Goal: Complete application form

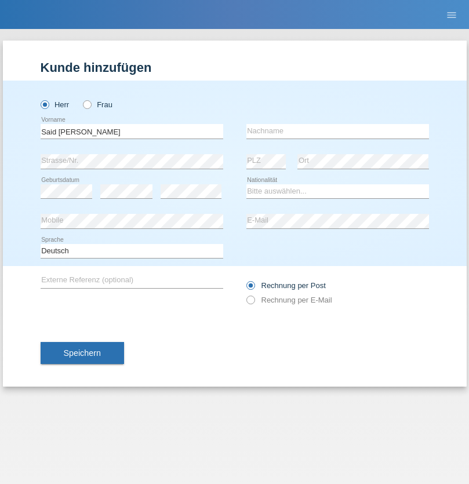
type input "Said eldien"
click at [337, 131] on input "text" at bounding box center [337, 131] width 183 height 14
type input "Tolba"
select select "IT"
select select "C"
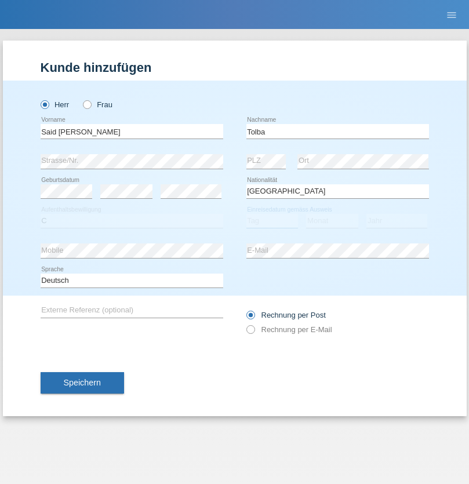
select select "15"
select select "08"
select select "2004"
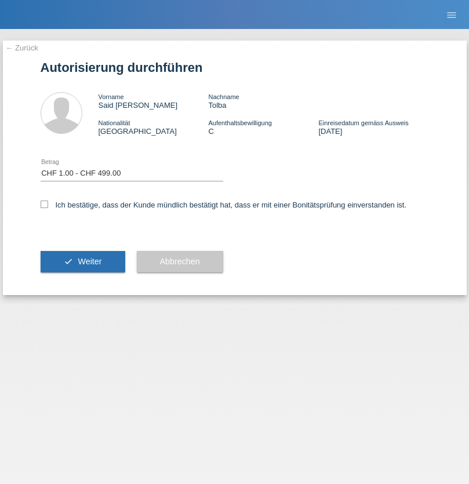
select select "1"
checkbox input "true"
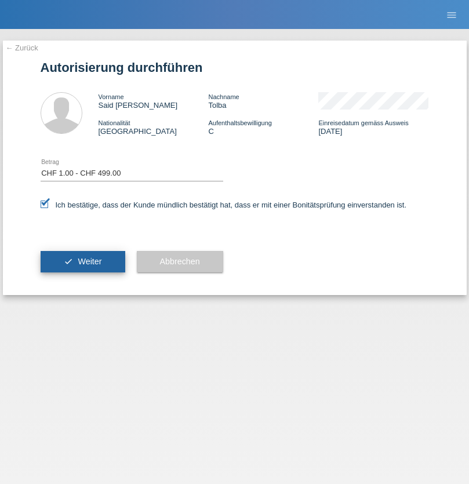
click at [82, 261] on span "Weiter" at bounding box center [90, 261] width 24 height 9
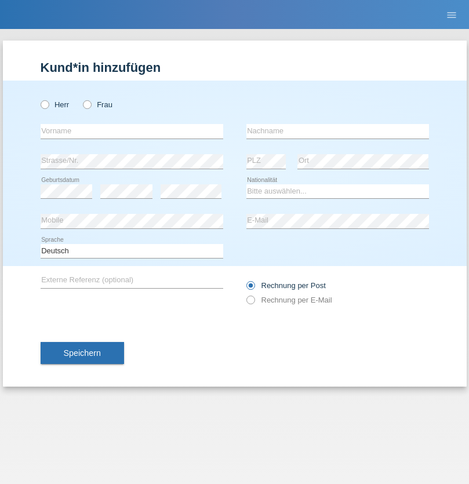
radio input "true"
click at [132, 131] on input "text" at bounding box center [132, 131] width 183 height 14
type input "[PERSON_NAME]"
click at [337, 131] on input "text" at bounding box center [337, 131] width 183 height 14
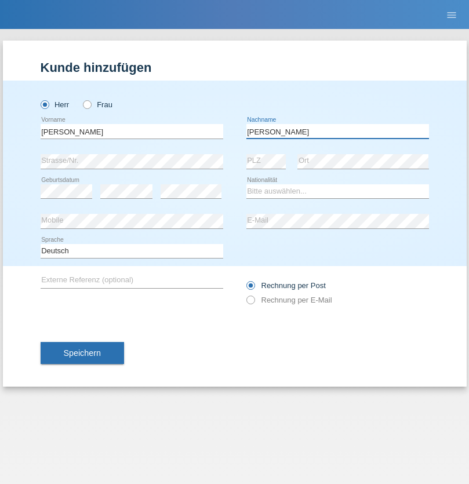
type input "Ahmed"
select select "CH"
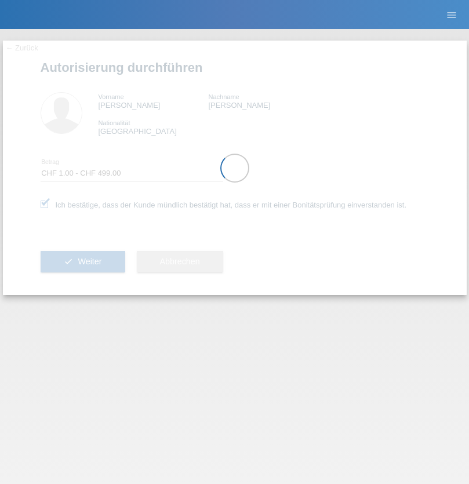
select select "1"
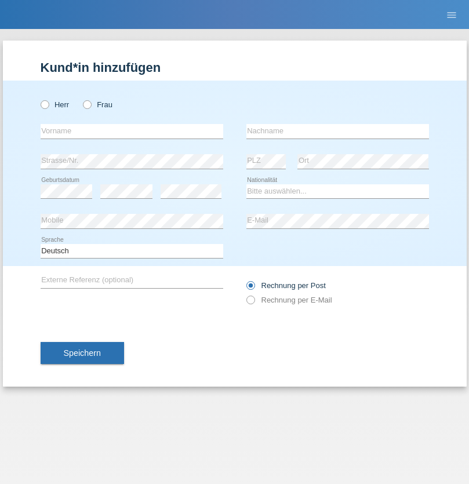
radio input "true"
click at [132, 131] on input "text" at bounding box center [132, 131] width 183 height 14
type input "firat"
click at [337, 131] on input "text" at bounding box center [337, 131] width 183 height 14
type input "kara"
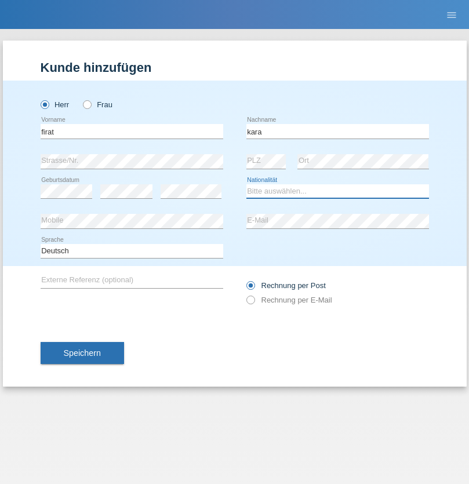
select select "CH"
radio input "true"
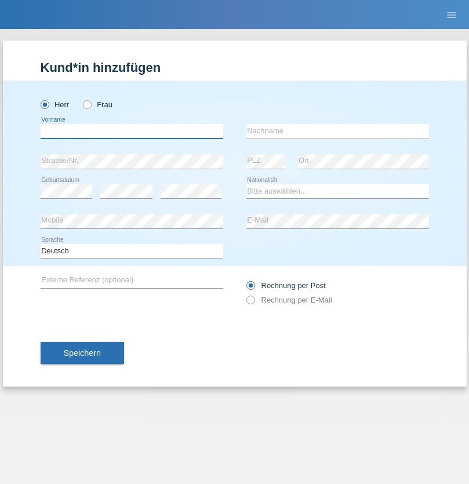
click at [132, 131] on input "text" at bounding box center [132, 131] width 183 height 14
type input "[PERSON_NAME]"
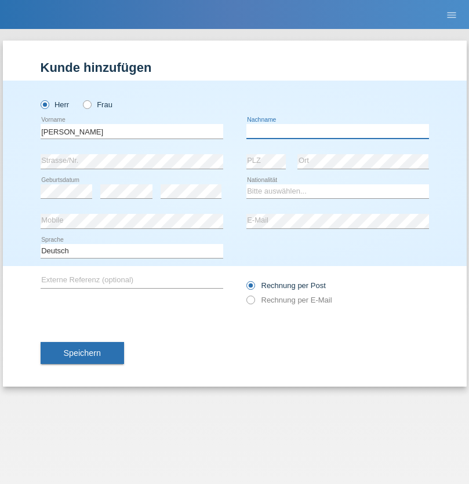
click at [337, 131] on input "text" at bounding box center [337, 131] width 183 height 14
type input "[PERSON_NAME]"
select select "CH"
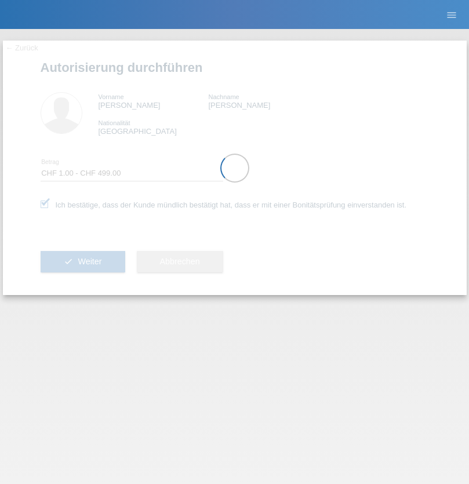
select select "1"
